Goal: Task Accomplishment & Management: Complete application form

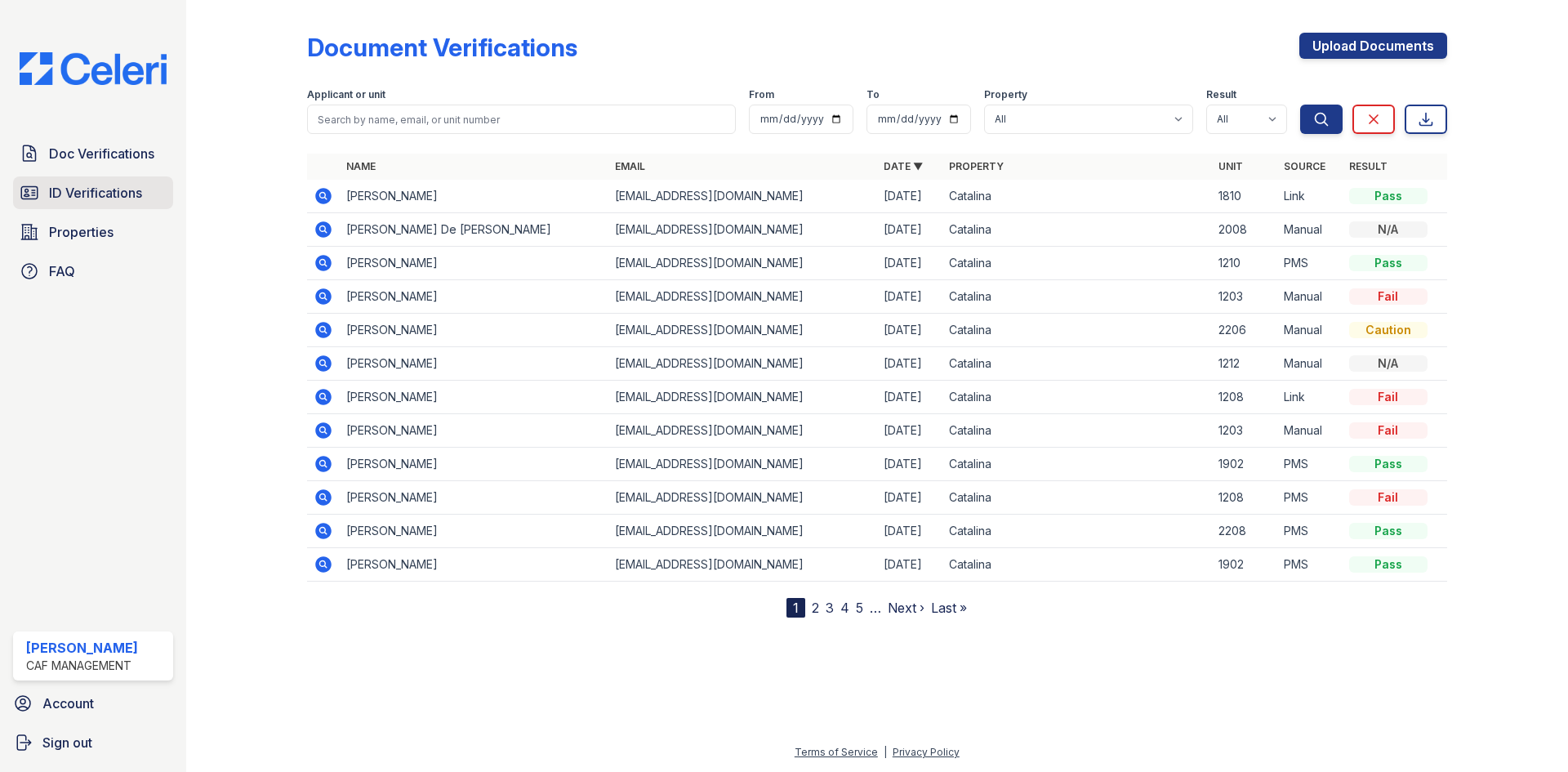
click at [117, 198] on span "ID Verifications" at bounding box center [95, 192] width 93 height 20
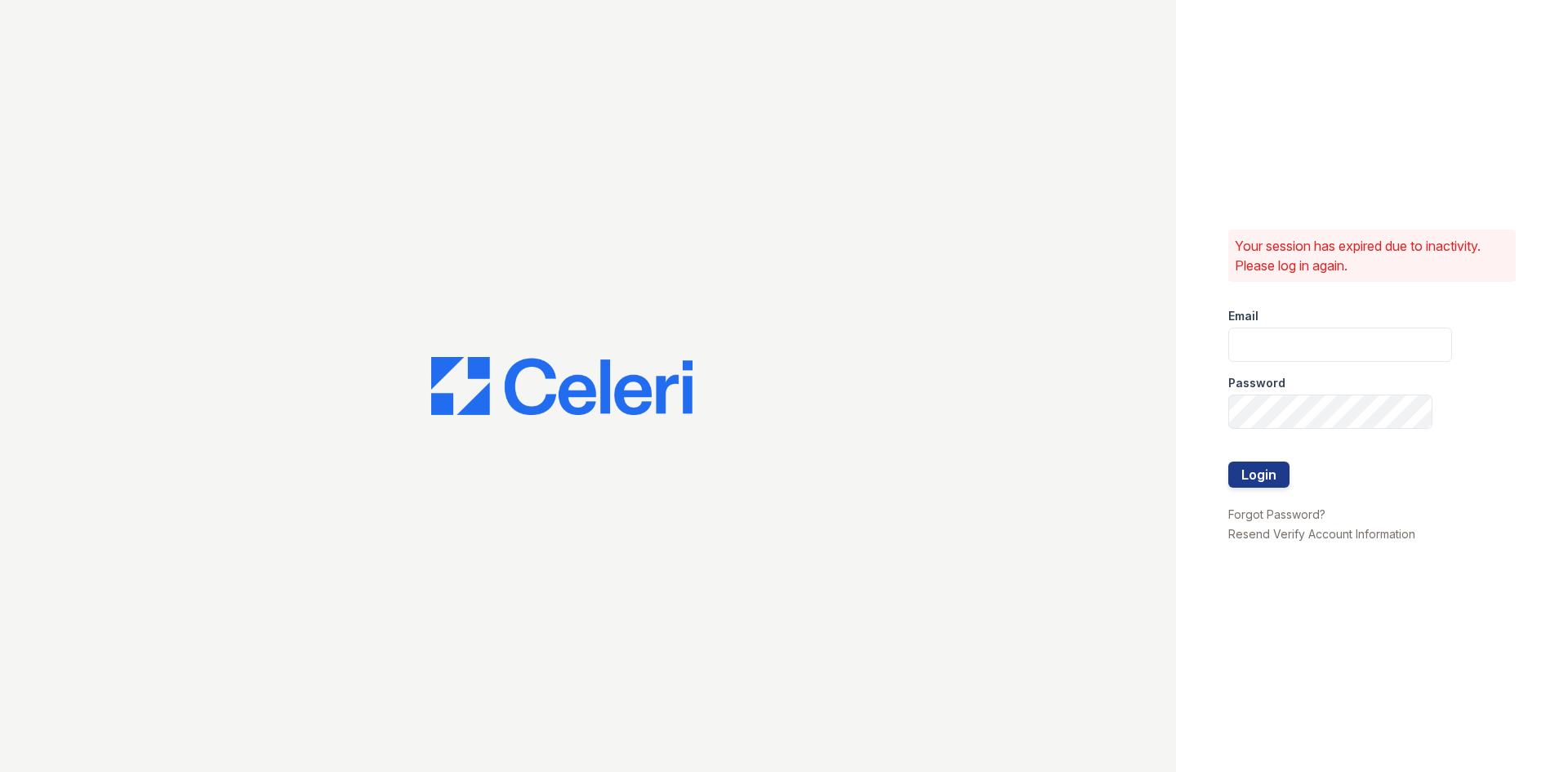
type input "[DOMAIN_NAME][EMAIL_ADDRESS][DOMAIN_NAME]"
click at [1260, 475] on button "Login" at bounding box center [1259, 474] width 61 height 26
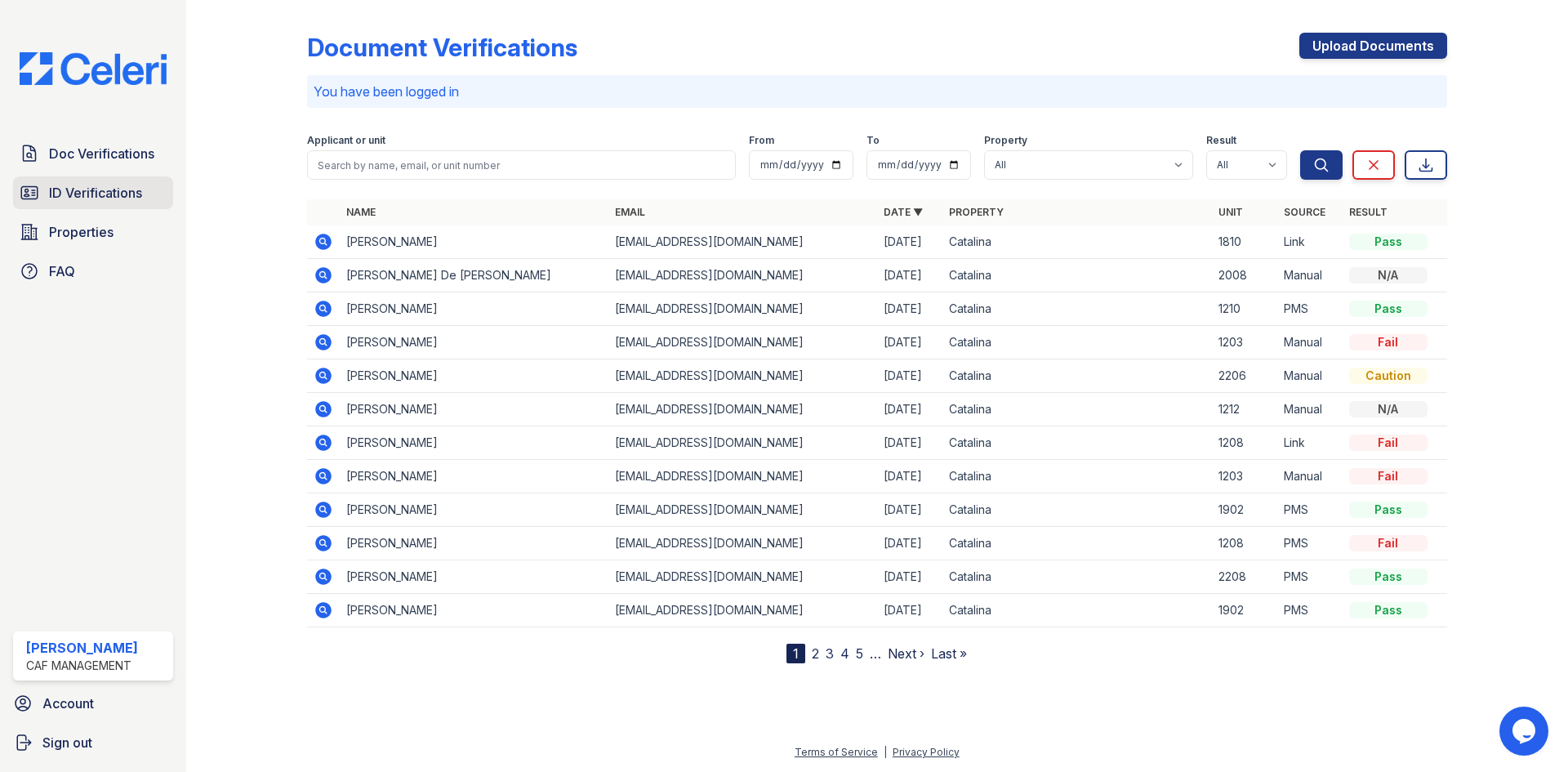
click at [69, 192] on span "ID Verifications" at bounding box center [95, 192] width 93 height 20
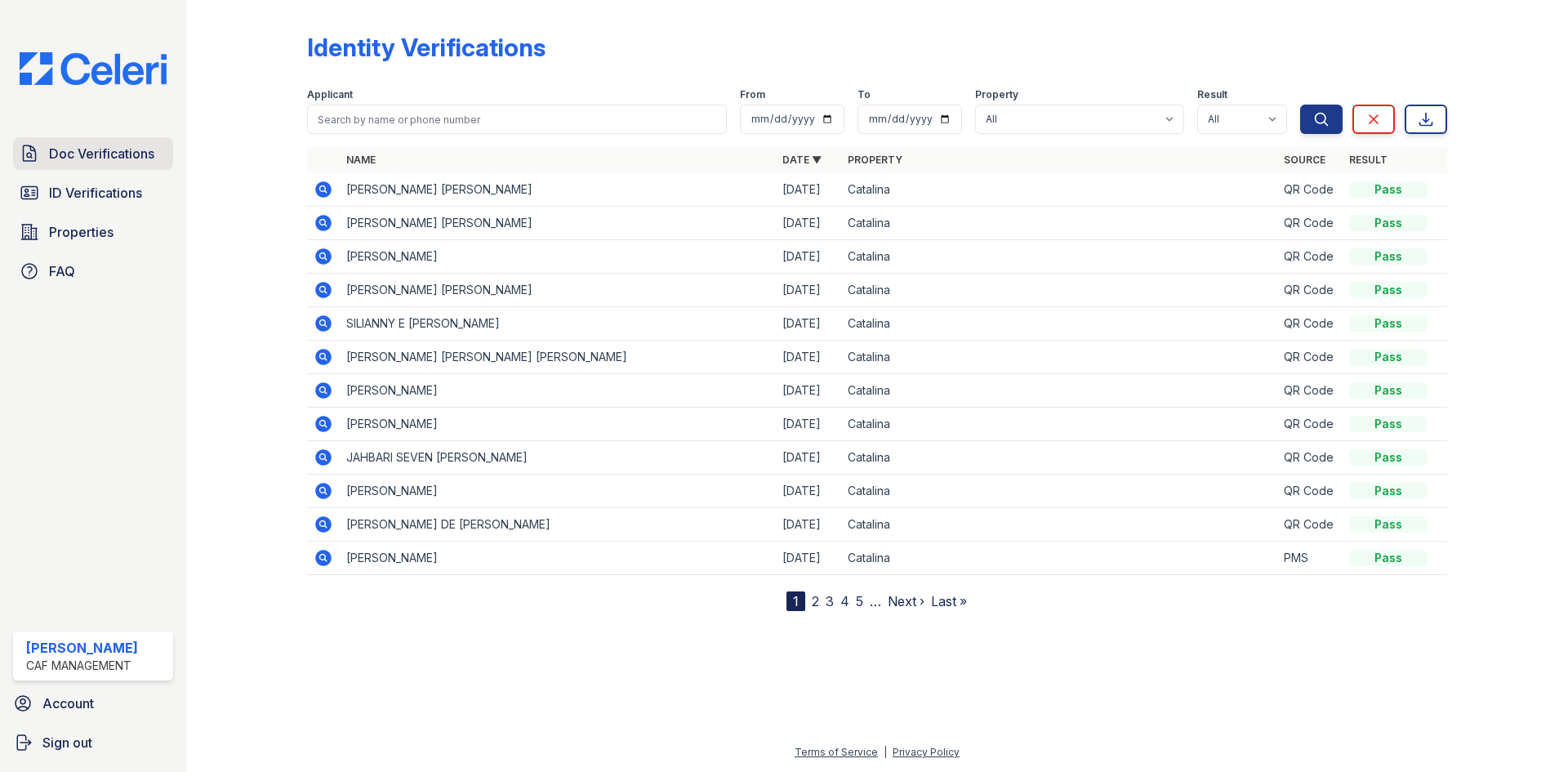
click at [109, 155] on span "Doc Verifications" at bounding box center [101, 154] width 105 height 20
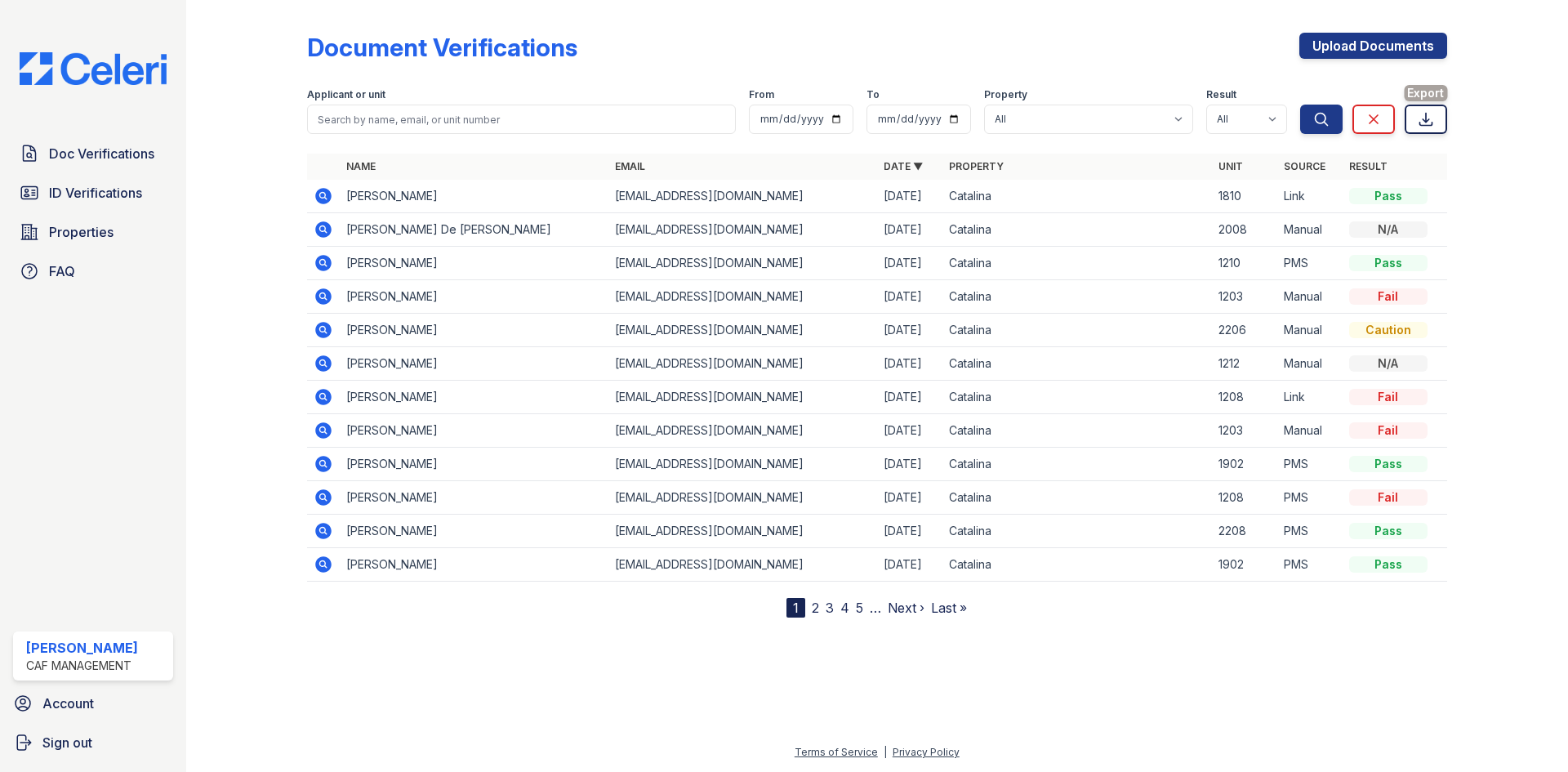
click at [1433, 112] on icon at bounding box center [1426, 119] width 16 height 16
click at [1099, 34] on div "Document Verifications Upload Documents" at bounding box center [877, 54] width 1140 height 43
click at [1359, 40] on link "Upload Documents" at bounding box center [1373, 45] width 147 height 26
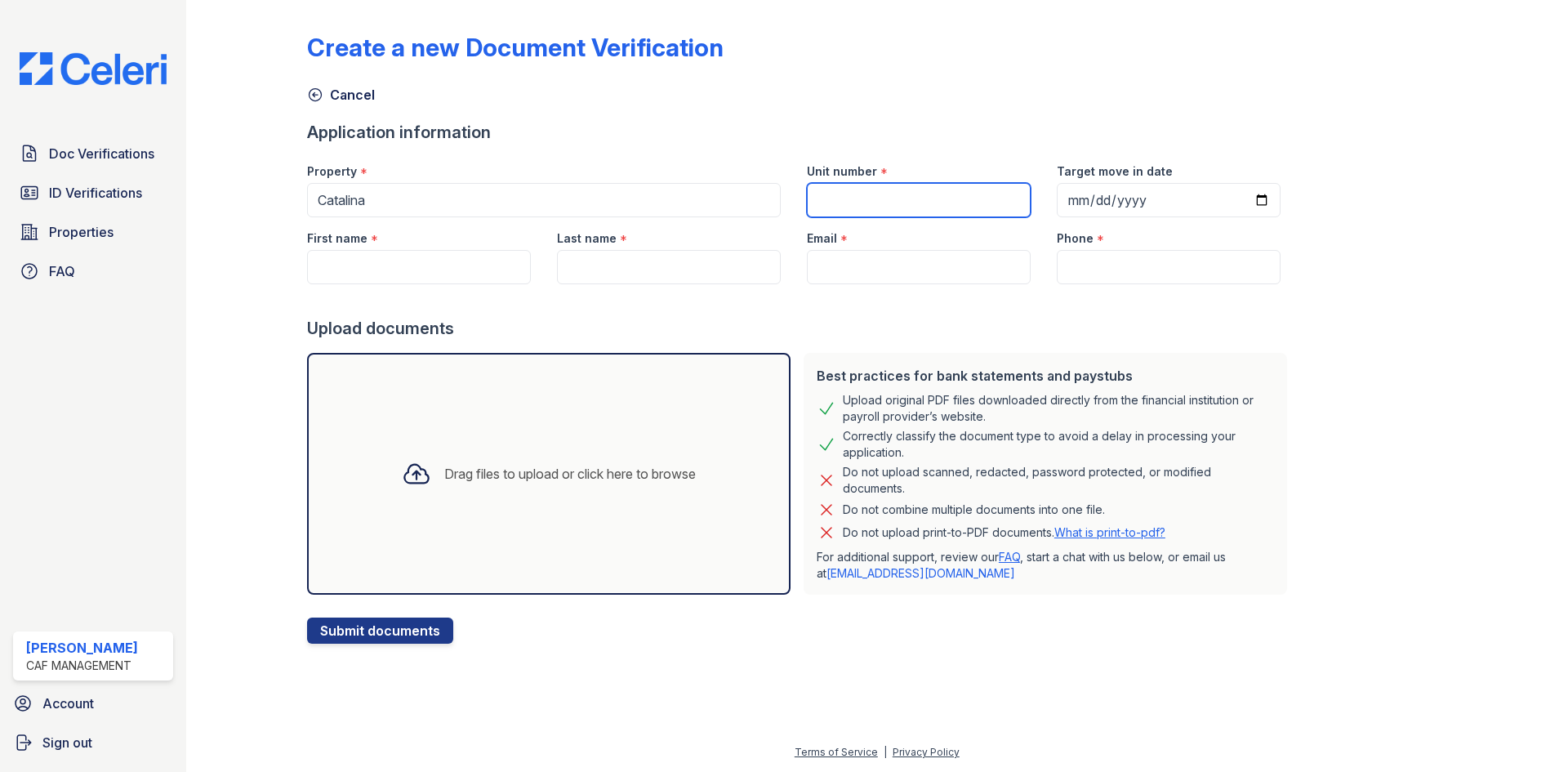
click at [911, 201] on input "Unit number" at bounding box center [918, 200] width 224 height 34
type input "2403"
click at [1084, 198] on input "Target move in date" at bounding box center [1168, 200] width 224 height 34
click at [402, 269] on input "First name" at bounding box center [418, 268] width 224 height 34
type input "Edan"
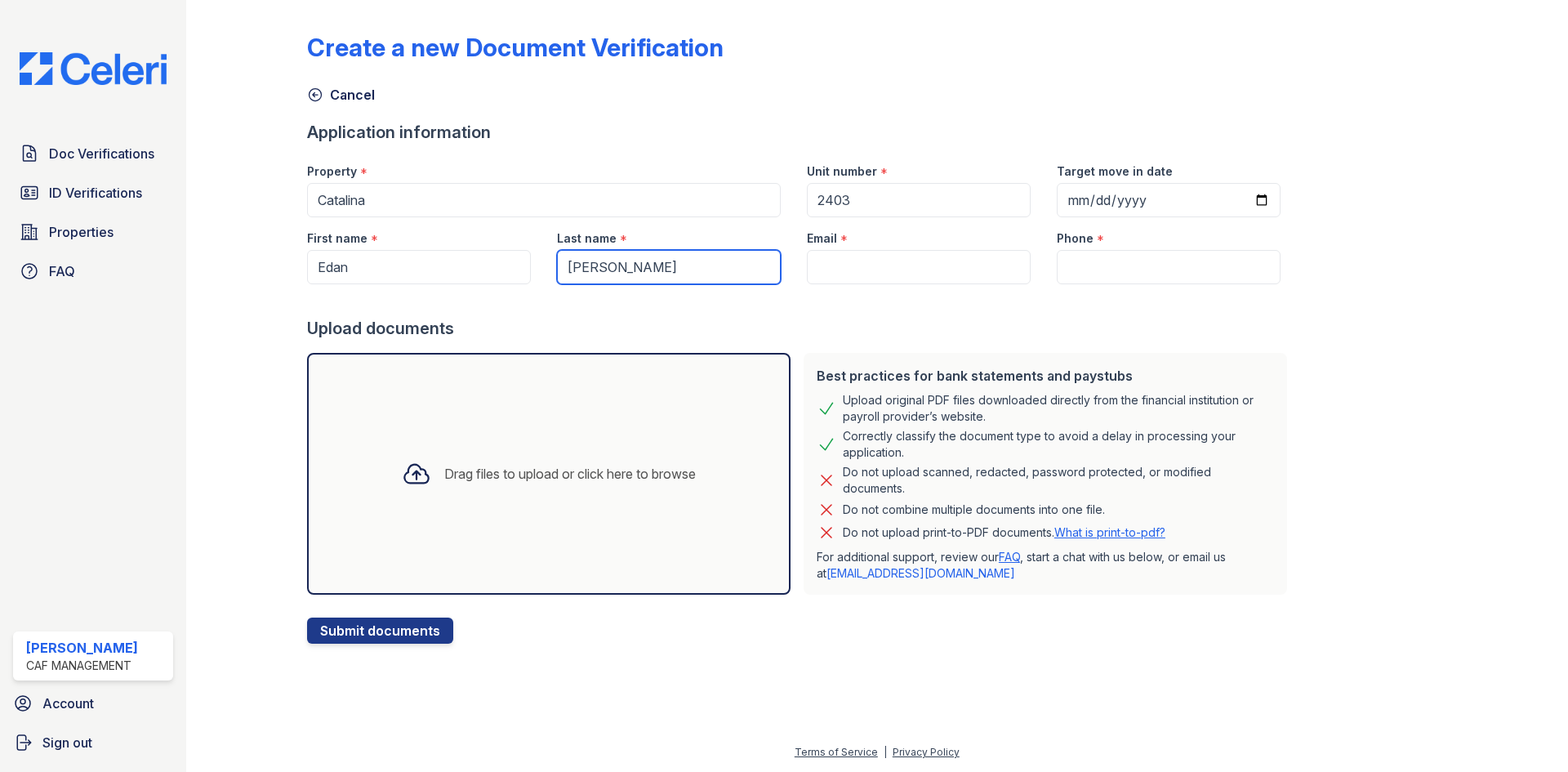
type input "Moreno"
click at [830, 254] on input "Email" at bounding box center [918, 268] width 224 height 34
drag, startPoint x: 876, startPoint y: 271, endPoint x: 760, endPoint y: 266, distance: 116.1
click at [761, 266] on div "First name * Edan Last name * Moreno Email * edan Phone *" at bounding box center [794, 250] width 1000 height 67
paste input "fernando05@gmail.com"
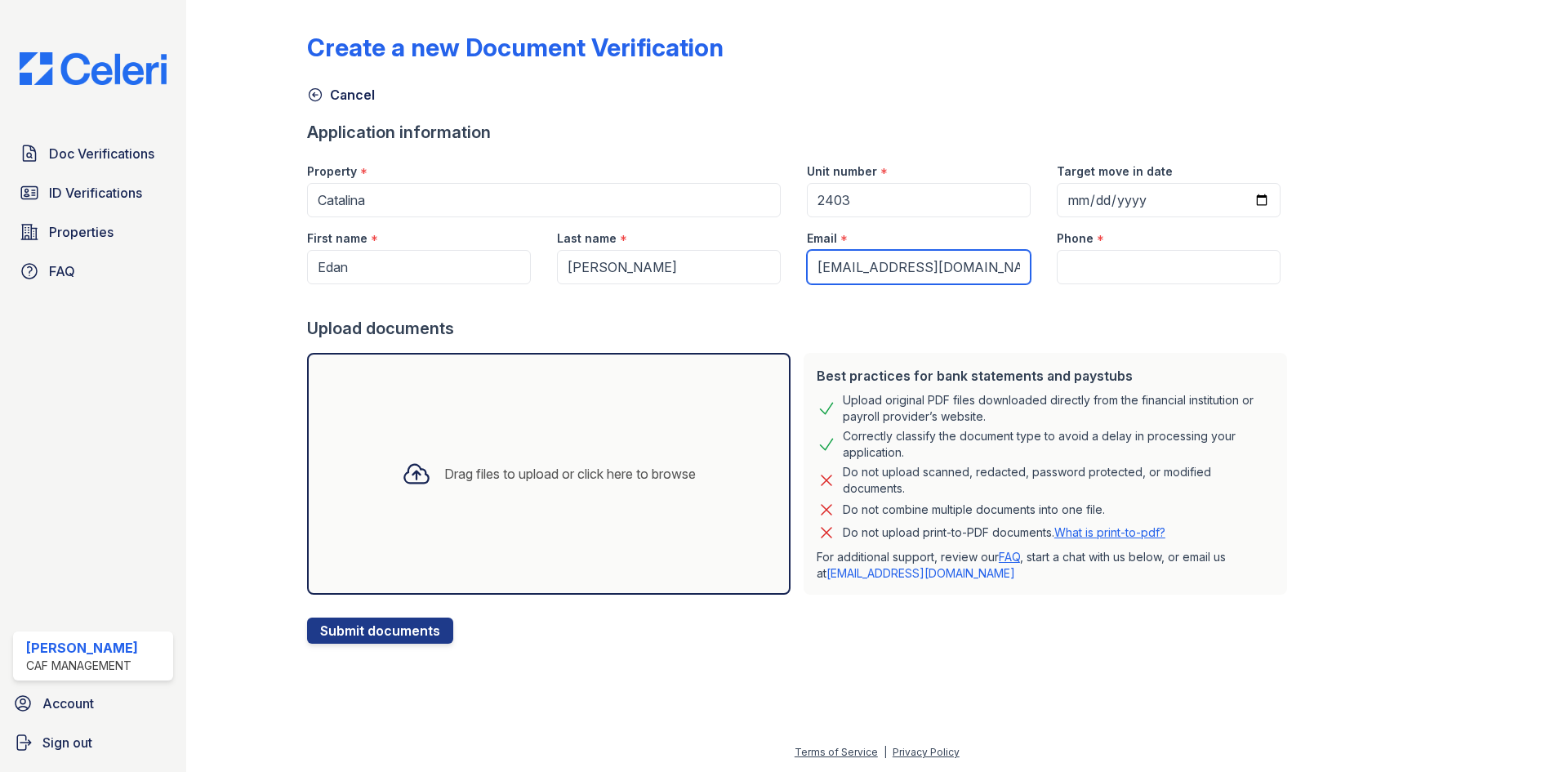
type input "edanfernando05@gmail.com"
click at [1104, 265] on input "Phone" at bounding box center [1168, 268] width 224 height 34
paste input "(214) 994-3490"
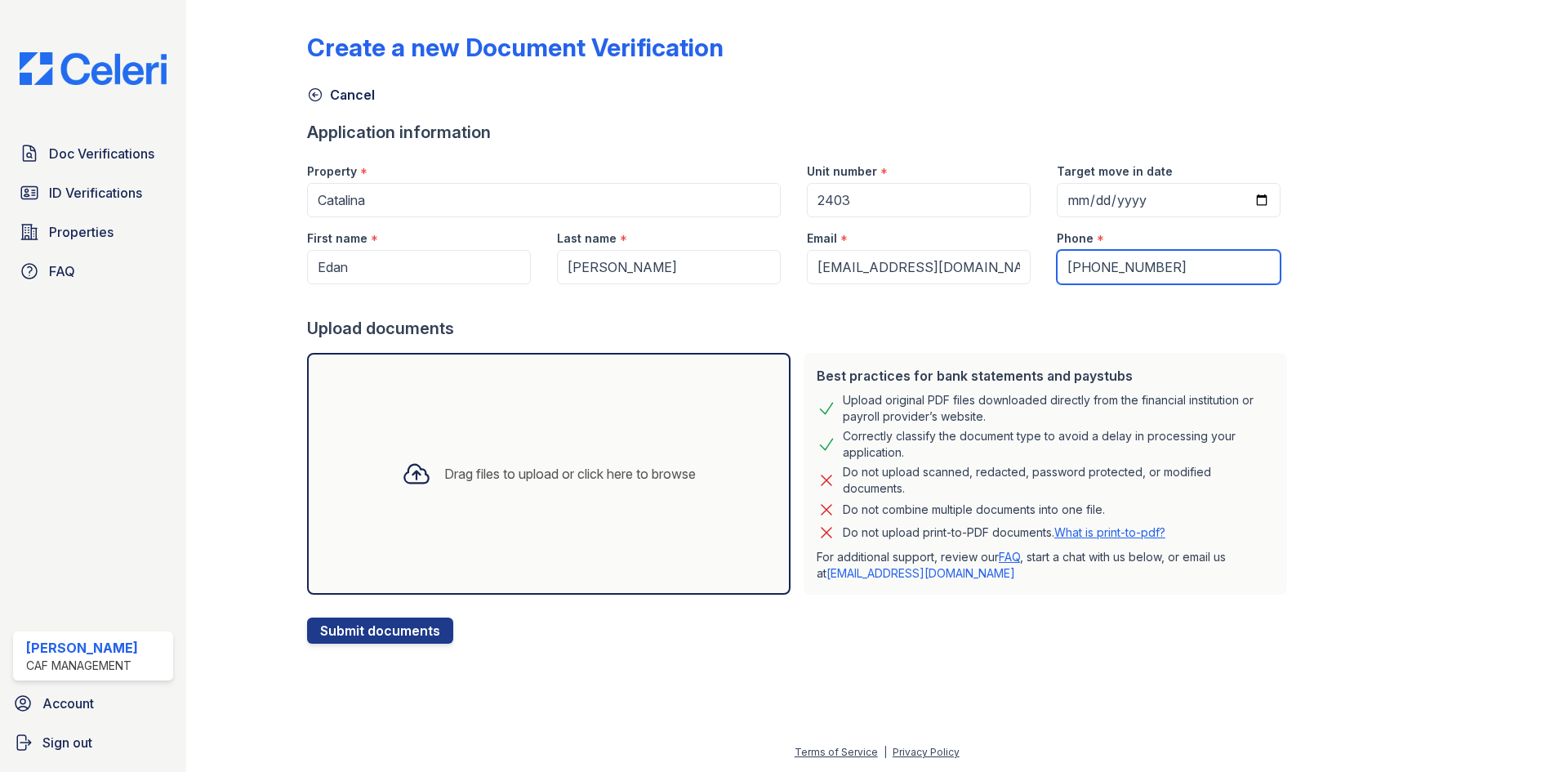
type input "(214) 994-3490"
click at [469, 478] on div "Drag files to upload or click here to browse" at bounding box center [569, 473] width 251 height 20
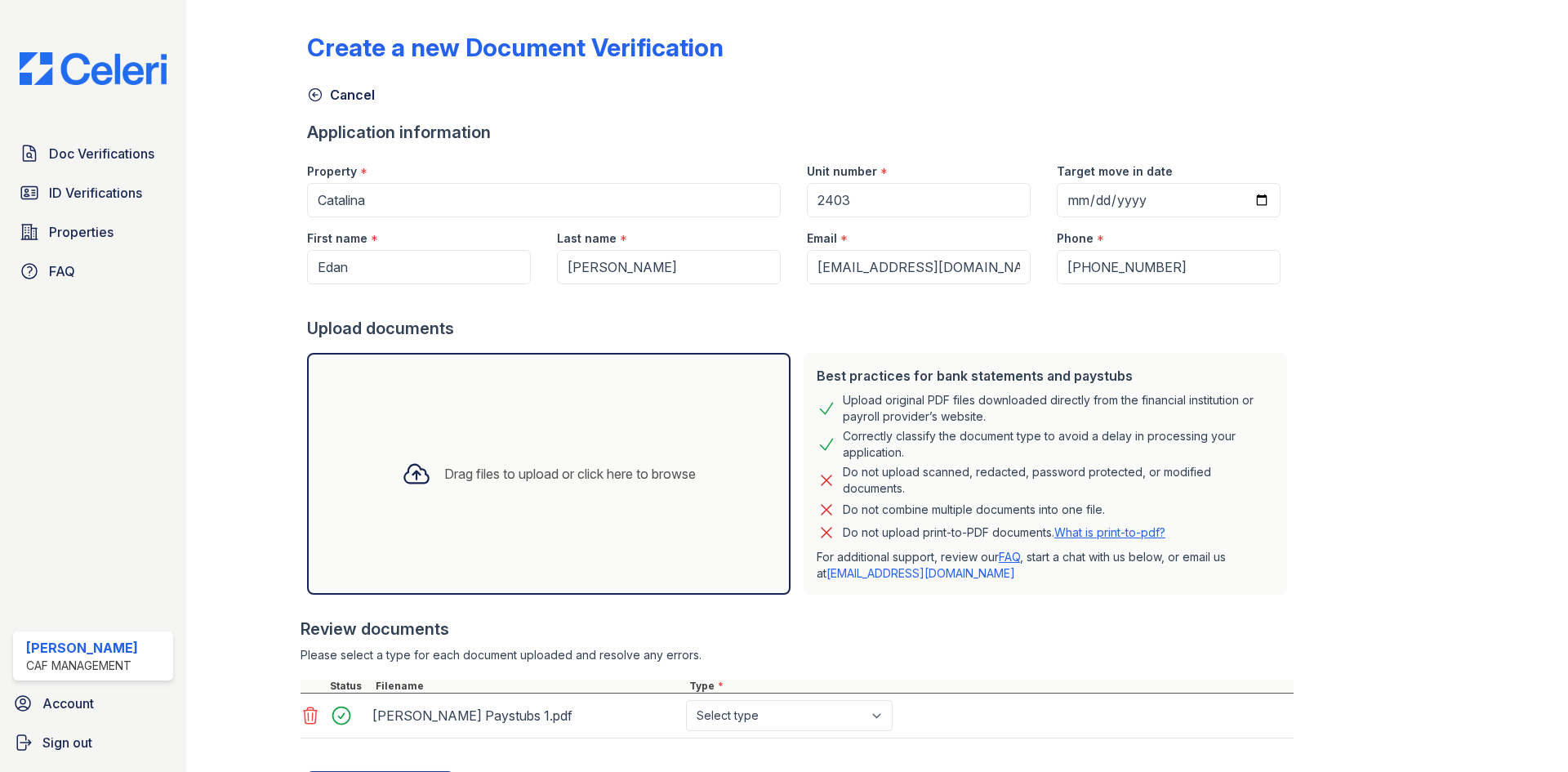
click at [526, 485] on div "Drag files to upload or click here to browse" at bounding box center [549, 473] width 320 height 56
click at [527, 474] on div "Drag files to upload or click here to browse" at bounding box center [569, 473] width 251 height 20
click at [508, 467] on div "Drag files to upload or click here to browse" at bounding box center [569, 473] width 251 height 20
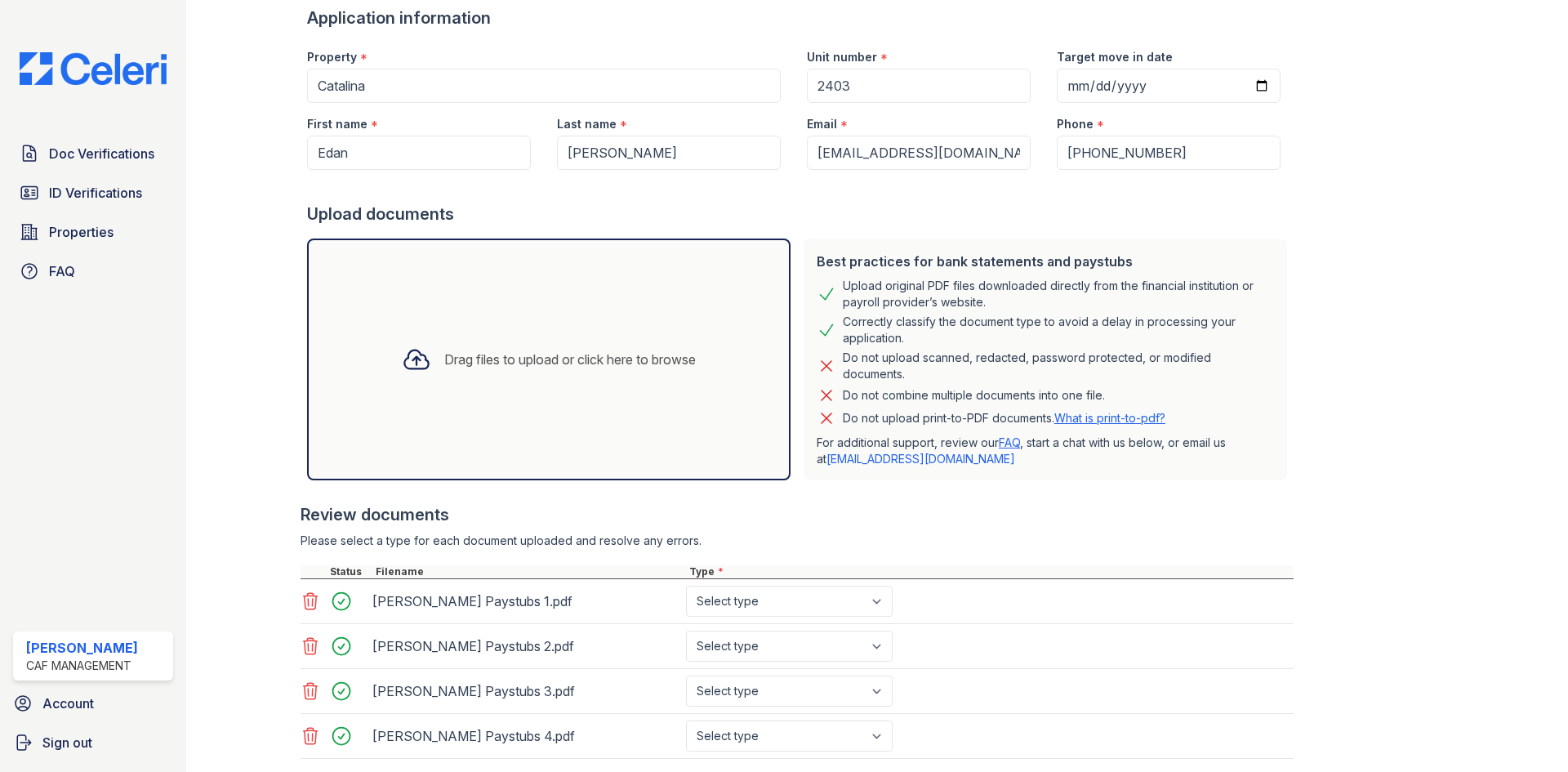
scroll to position [216, 0]
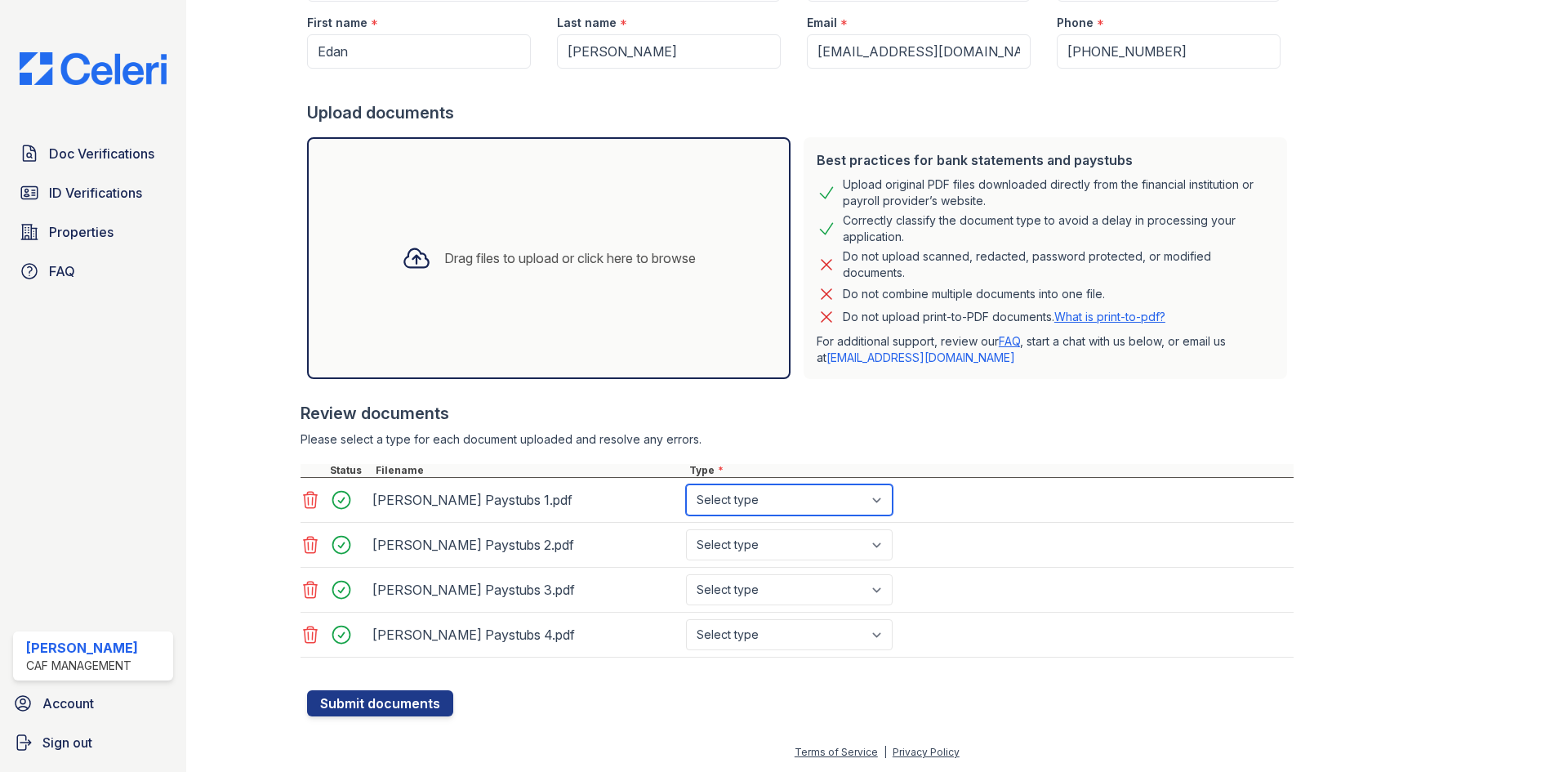
click at [818, 504] on select "Select type Paystub Bank Statement Offer Letter Tax Documents Benefit Award Let…" at bounding box center [789, 500] width 207 height 31
select select "paystub"
click at [686, 485] on select "Select type Paystub Bank Statement Offer Letter Tax Documents Benefit Award Let…" at bounding box center [789, 500] width 207 height 31
drag, startPoint x: 791, startPoint y: 542, endPoint x: 791, endPoint y: 558, distance: 16.0
click at [791, 543] on select "Select type Paystub Bank Statement Offer Letter Tax Documents Benefit Award Let…" at bounding box center [789, 545] width 207 height 31
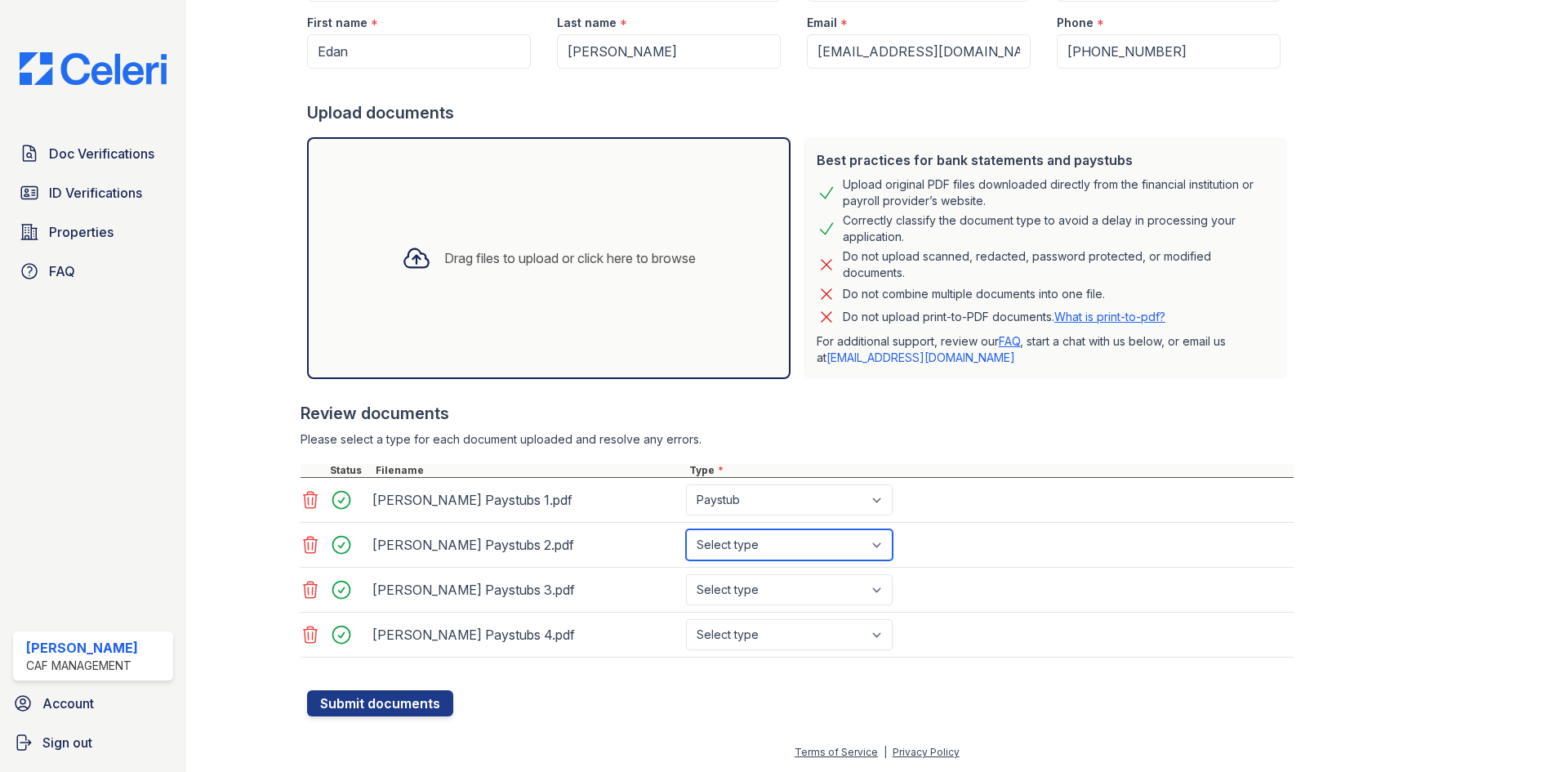
select select "paystub"
click at [686, 529] on select "Select type Paystub Bank Statement Offer Letter Tax Documents Benefit Award Let…" at bounding box center [789, 545] width 207 height 31
click at [808, 597] on select "Select type Paystub Bank Statement Offer Letter Tax Documents Benefit Award Let…" at bounding box center [789, 590] width 207 height 31
select select "paystub"
click at [686, 575] on select "Select type Paystub Bank Statement Offer Letter Tax Documents Benefit Award Let…" at bounding box center [789, 590] width 207 height 31
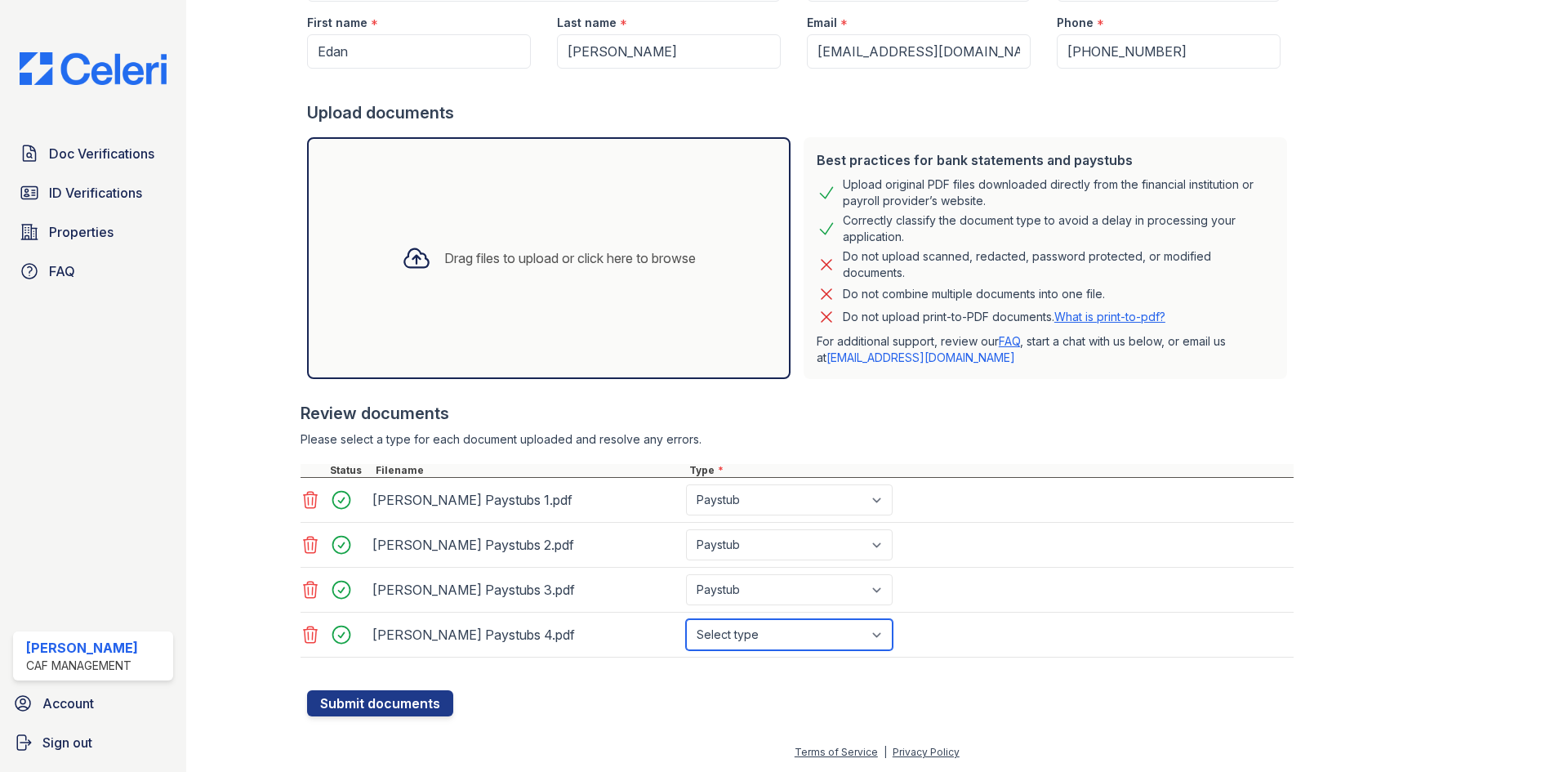
drag, startPoint x: 817, startPoint y: 625, endPoint x: 811, endPoint y: 639, distance: 15.2
click at [814, 627] on select "Select type Paystub Bank Statement Offer Letter Tax Documents Benefit Award Let…" at bounding box center [789, 635] width 207 height 31
select select "paystub"
click at [686, 619] on select "Select type Paystub Bank Statement Offer Letter Tax Documents Benefit Award Let…" at bounding box center [789, 635] width 207 height 31
click at [388, 703] on button "Submit documents" at bounding box center [380, 703] width 147 height 26
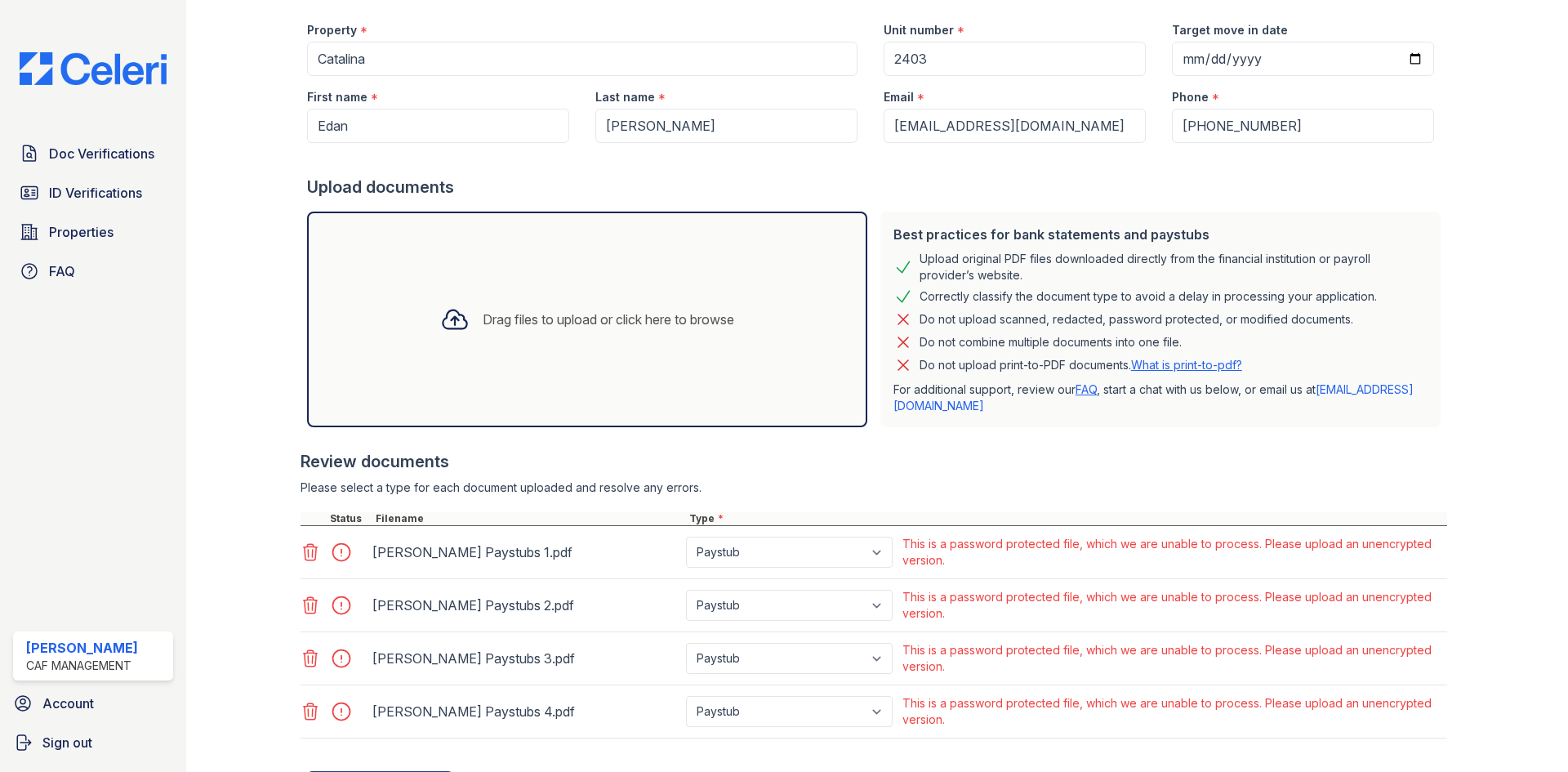
scroll to position [148, 0]
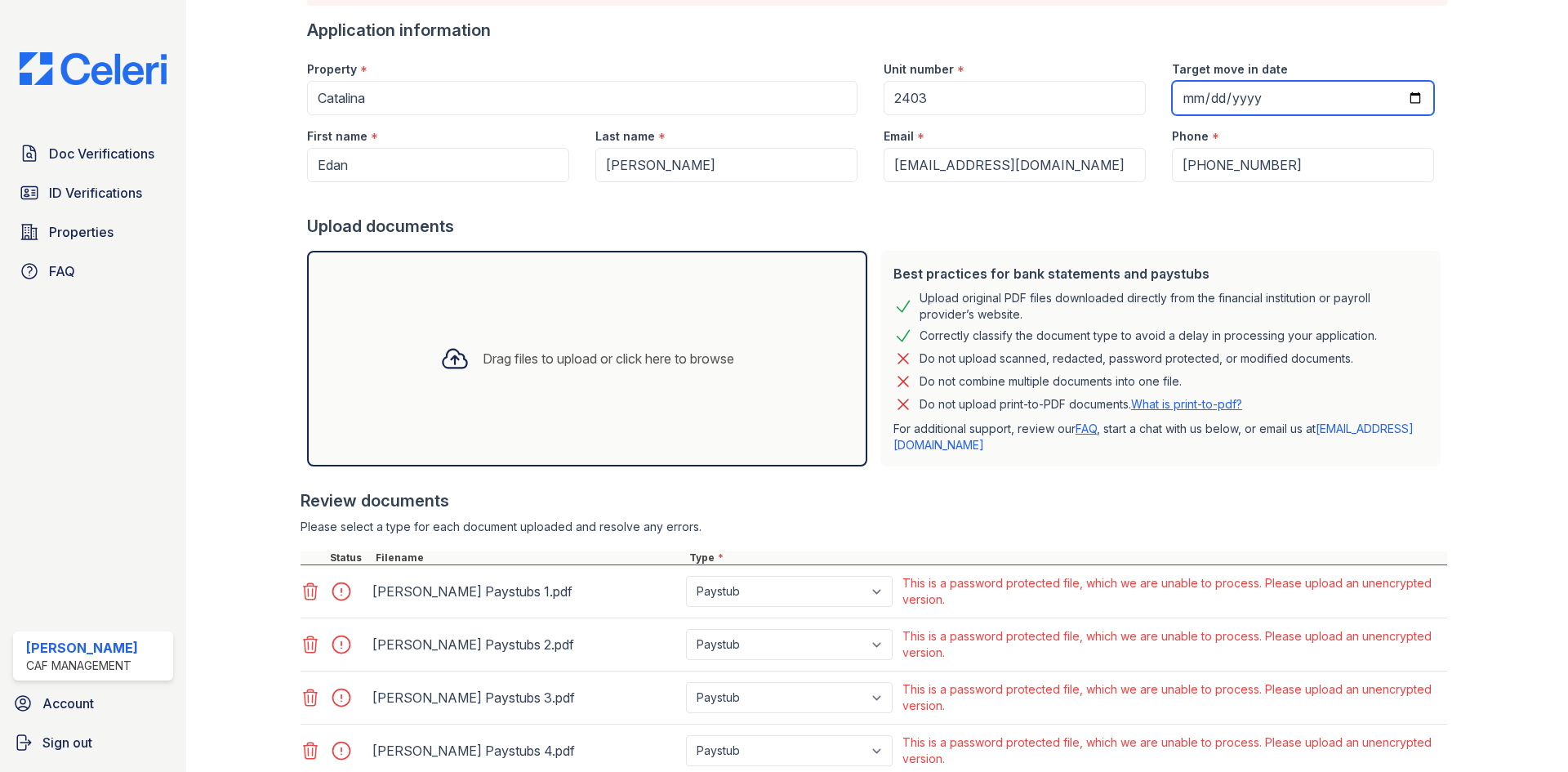
click at [1178, 95] on input "Target move in date" at bounding box center [1303, 98] width 262 height 34
type input "2025-10-04"
click at [1448, 229] on div at bounding box center [1494, 347] width 95 height 978
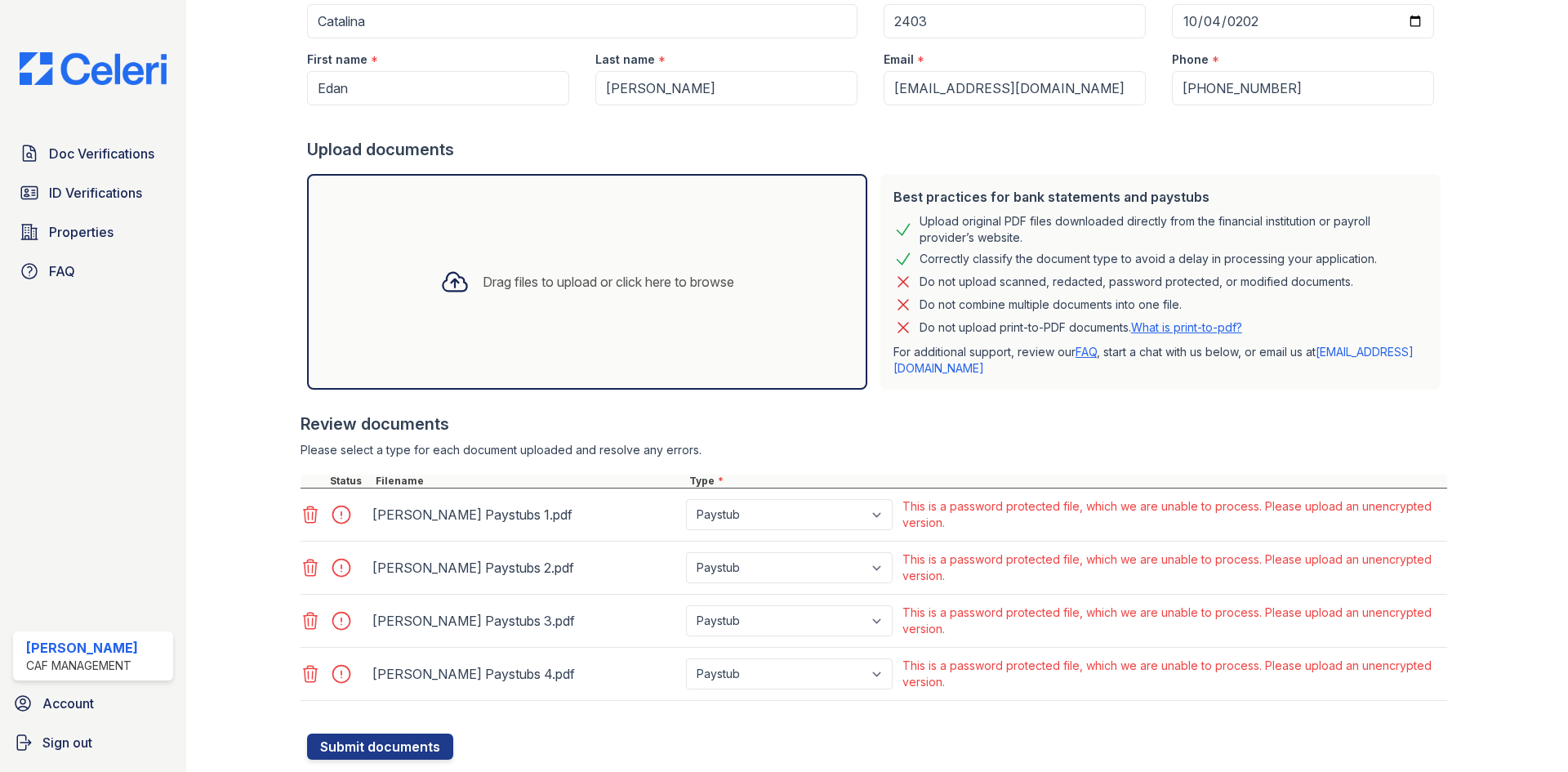
scroll to position [226, 0]
click at [90, 151] on span "Doc Verifications" at bounding box center [101, 154] width 105 height 20
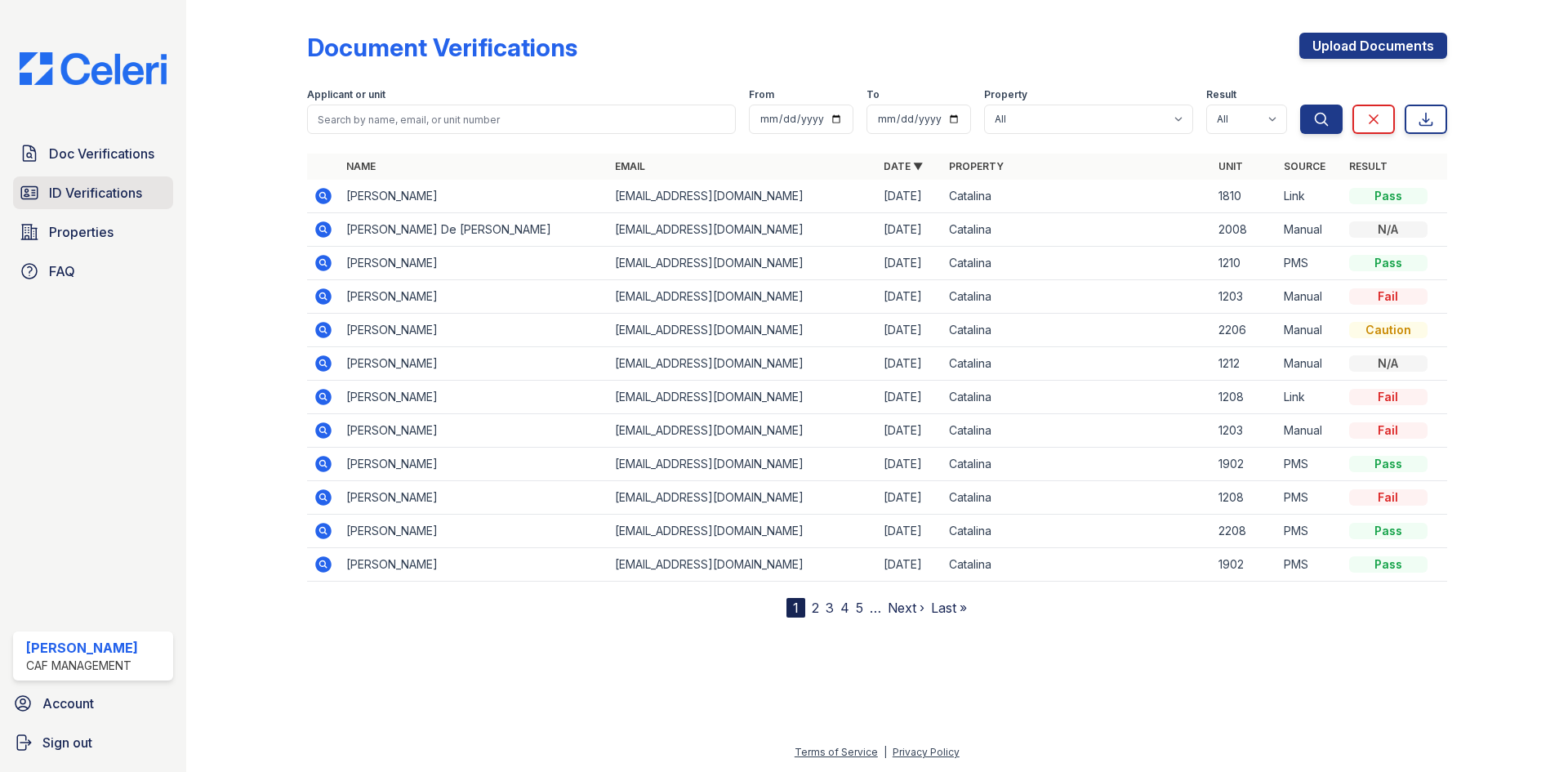
click at [130, 190] on span "ID Verifications" at bounding box center [95, 192] width 93 height 20
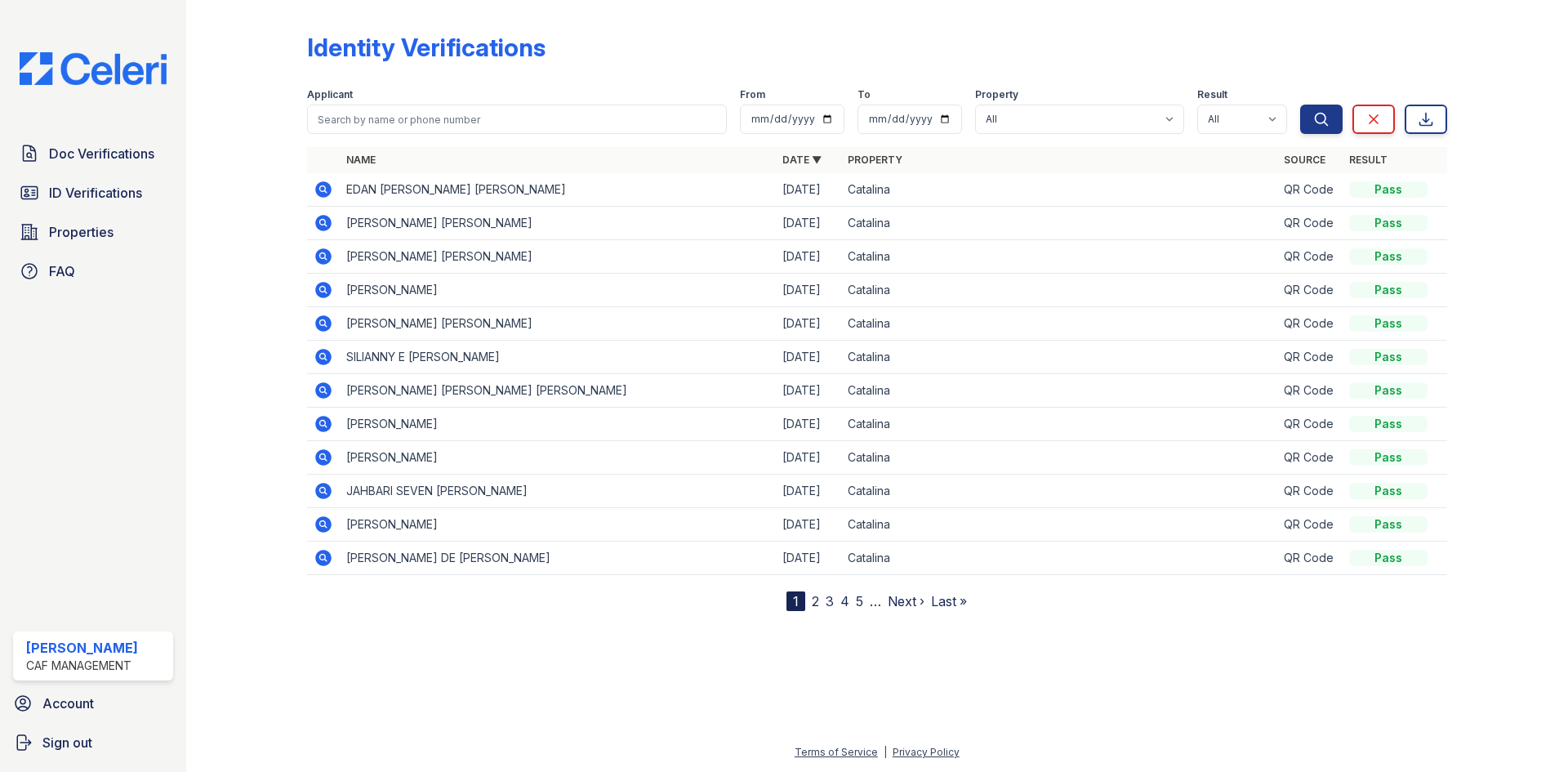
click at [328, 191] on icon at bounding box center [323, 190] width 16 height 16
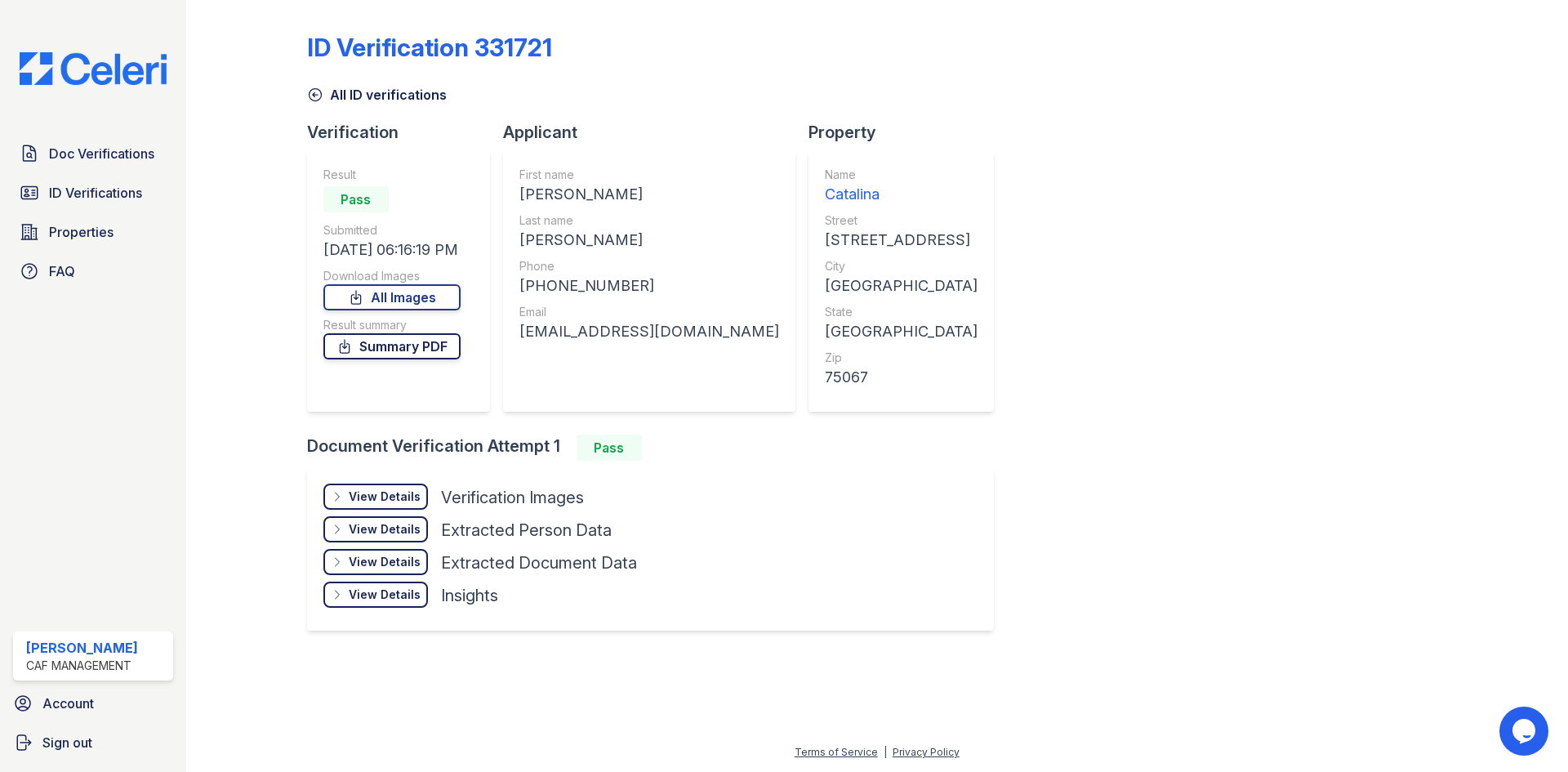
click at [408, 347] on link "Summary PDF" at bounding box center [392, 347] width 137 height 26
